Goal: Information Seeking & Learning: Learn about a topic

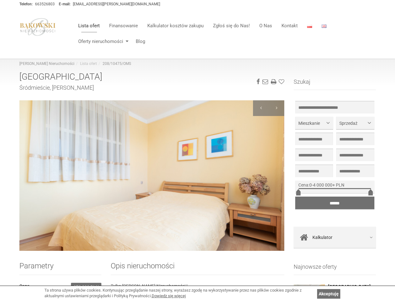
click at [225, 34] on ul "Lista ofert Finansowanie Kalkulator kosztów zakupu Zgłoś się do Nas! O Nas Kont…" at bounding box center [225, 33] width 302 height 31
click at [266, 82] on link at bounding box center [266, 82] width 6 height 4
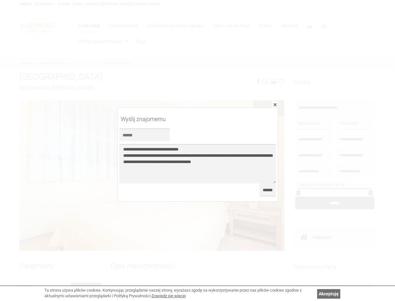
click at [282, 82] on div at bounding box center [197, 150] width 395 height 301
click at [152, 175] on textarea "**********" at bounding box center [198, 163] width 157 height 39
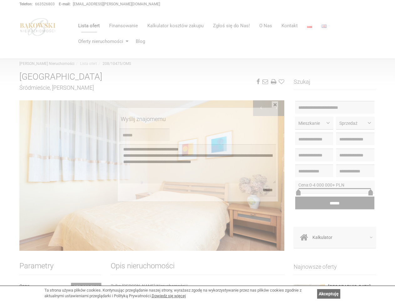
click at [261, 108] on div at bounding box center [261, 108] width 16 height 16
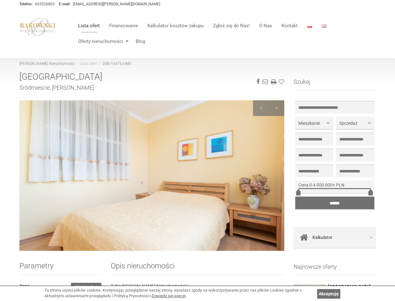
click at [277, 108] on div at bounding box center [277, 108] width 16 height 16
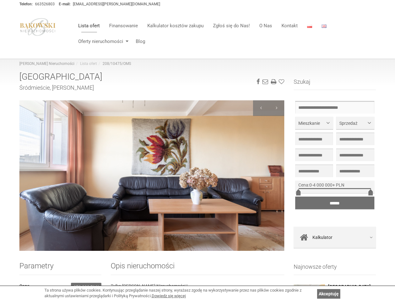
click at [335, 107] on input "text" at bounding box center [335, 107] width 79 height 13
click at [314, 123] on span "Mieszkanie" at bounding box center [312, 123] width 27 height 6
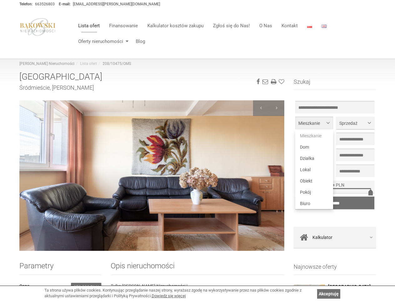
click at [314, 123] on span "Mieszkanie" at bounding box center [312, 123] width 27 height 6
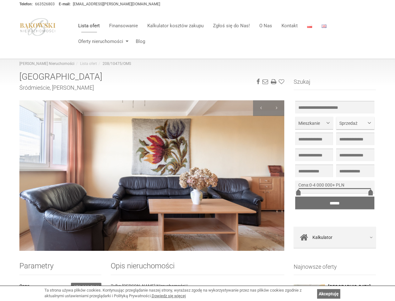
click at [355, 123] on span "Sprzedaż" at bounding box center [353, 123] width 27 height 6
